Goal: Transaction & Acquisition: Obtain resource

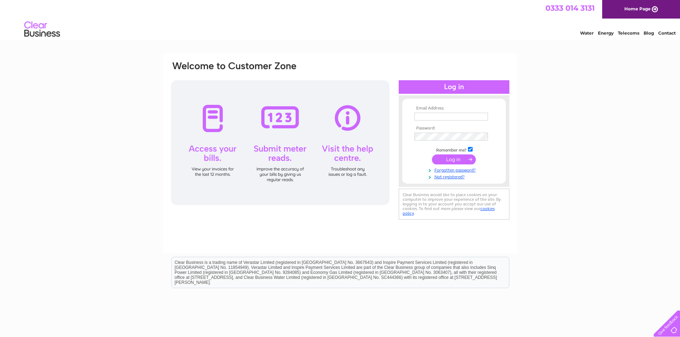
type input "[EMAIL_ADDRESS][DOMAIN_NAME]"
click at [448, 157] on input "submit" at bounding box center [454, 160] width 44 height 10
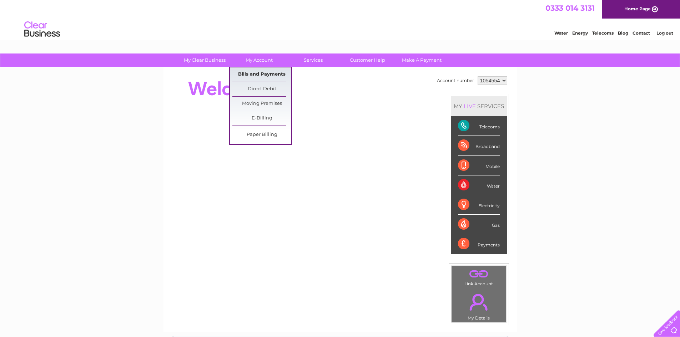
click at [276, 74] on link "Bills and Payments" at bounding box center [261, 74] width 59 height 14
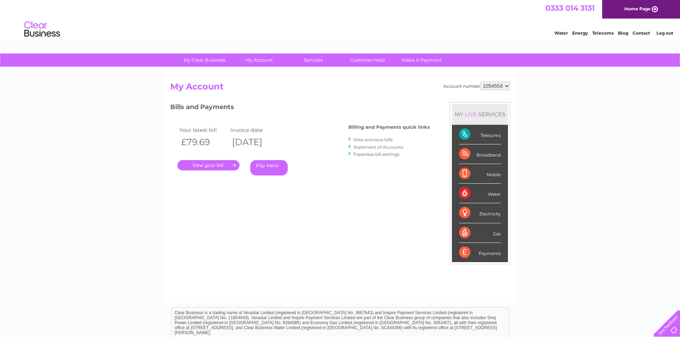
click at [226, 163] on link "." at bounding box center [208, 165] width 62 height 10
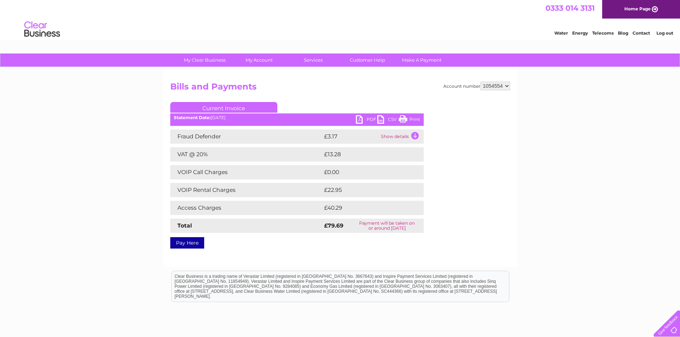
click at [363, 117] on link "PDF" at bounding box center [366, 120] width 21 height 10
click at [360, 119] on link "PDF" at bounding box center [366, 120] width 21 height 10
